Goal: Find contact information: Obtain details needed to contact an individual or organization

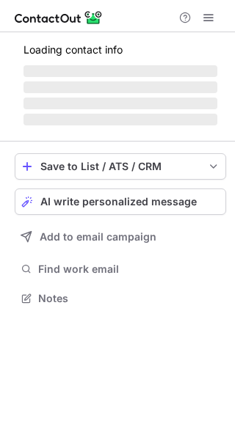
scroll to position [296, 235]
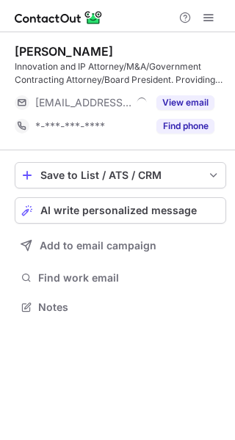
scroll to position [296, 235]
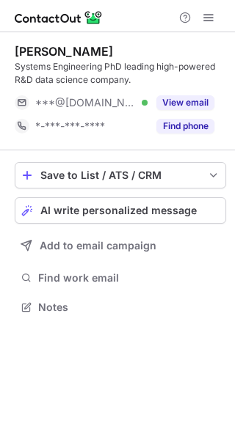
scroll to position [296, 235]
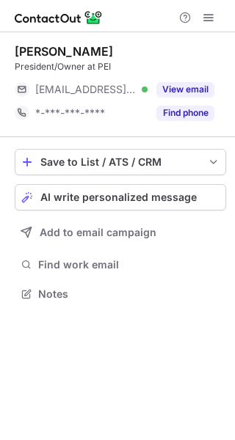
scroll to position [7, 7]
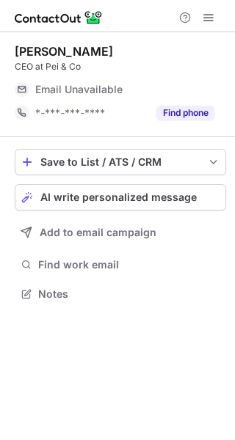
scroll to position [7, 7]
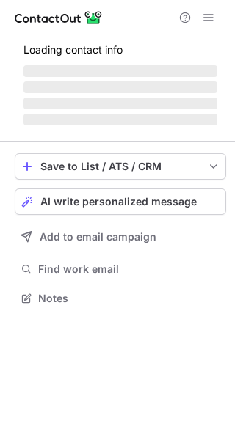
scroll to position [7, 7]
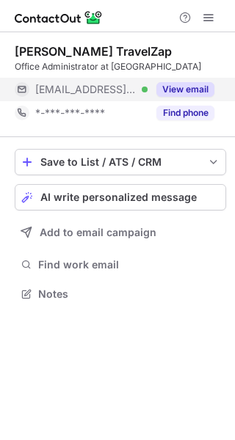
click at [196, 85] on button "View email" at bounding box center [185, 89] width 58 height 15
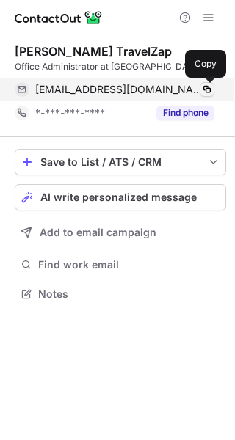
click at [208, 88] on span at bounding box center [207, 90] width 12 height 12
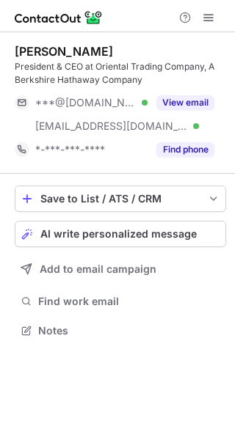
scroll to position [320, 235]
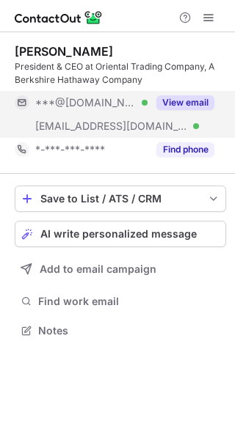
click at [188, 95] on button "View email" at bounding box center [185, 102] width 58 height 15
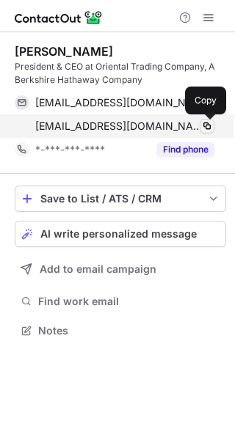
click at [207, 124] on span at bounding box center [207, 126] width 12 height 12
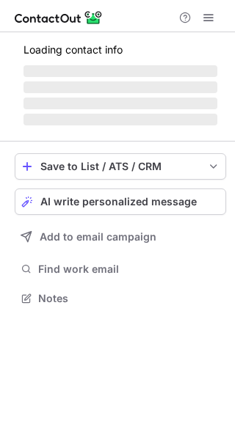
scroll to position [7, 7]
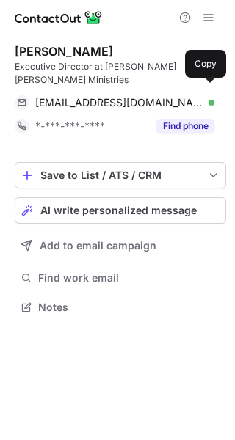
scroll to position [283, 235]
click at [206, 97] on span at bounding box center [207, 103] width 12 height 12
